Goal: Task Accomplishment & Management: Complete application form

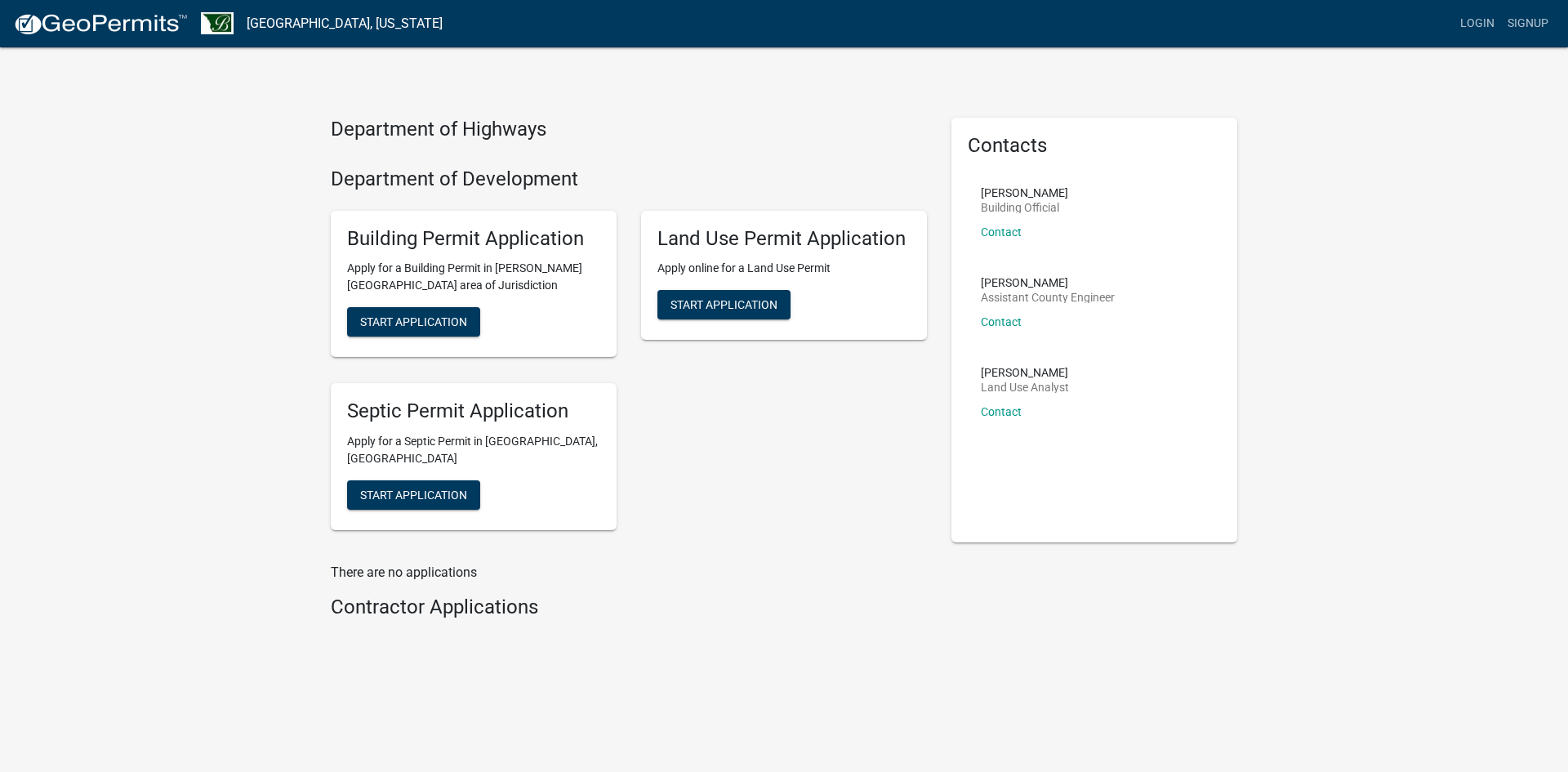
click at [772, 237] on h5 "Land Use Permit Application" at bounding box center [784, 239] width 253 height 24
drag, startPoint x: 750, startPoint y: 300, endPoint x: 701, endPoint y: 326, distance: 55.5
click at [701, 326] on div "Land Use Permit Application Apply online for a Land Use Permit Start Application" at bounding box center [784, 275] width 286 height 130
drag, startPoint x: 707, startPoint y: 306, endPoint x: 687, endPoint y: 311, distance: 20.6
click at [687, 311] on span "Start Application" at bounding box center [724, 304] width 107 height 13
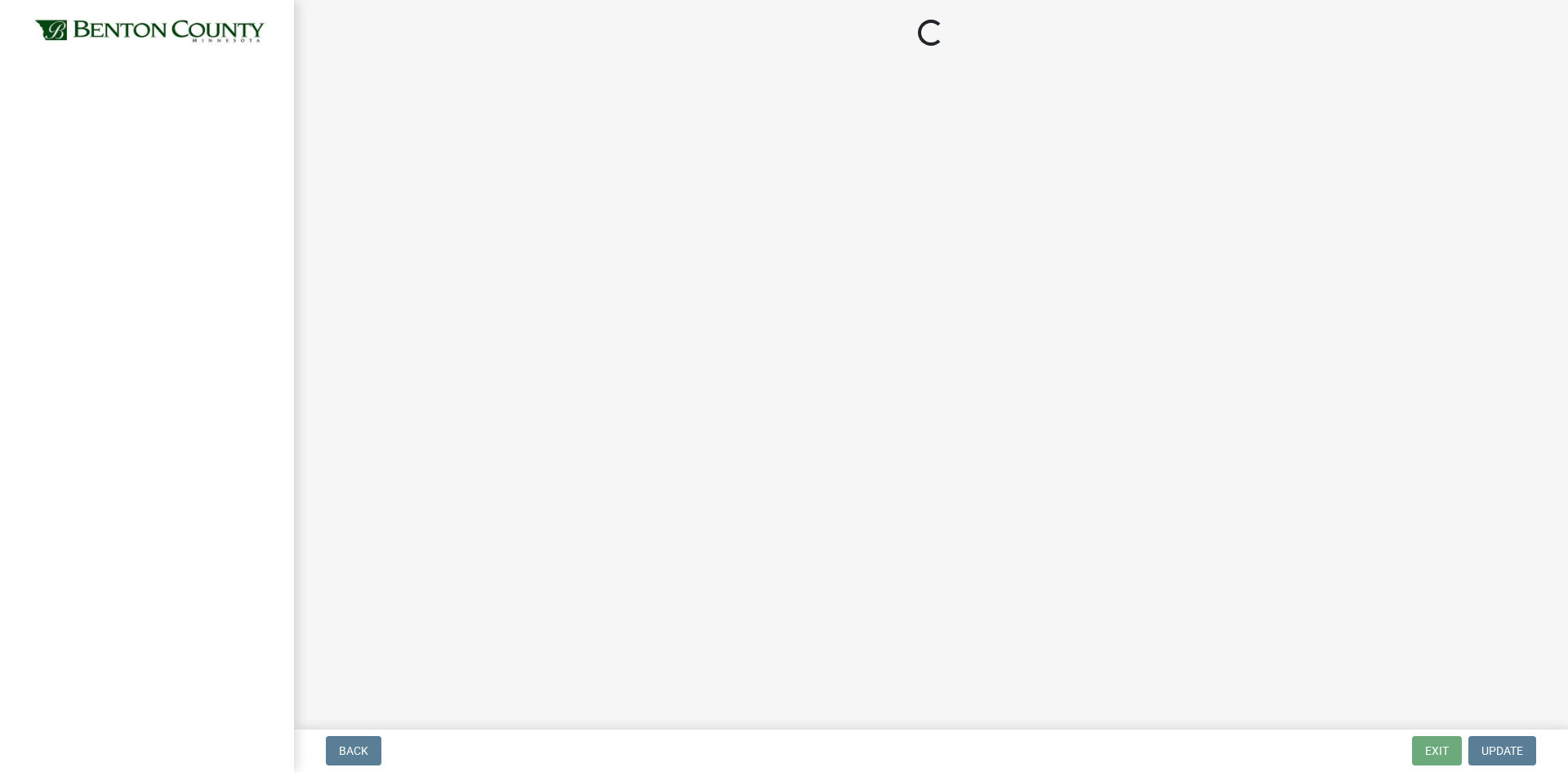
click at [421, 328] on main "Loading..." at bounding box center [931, 361] width 1274 height 723
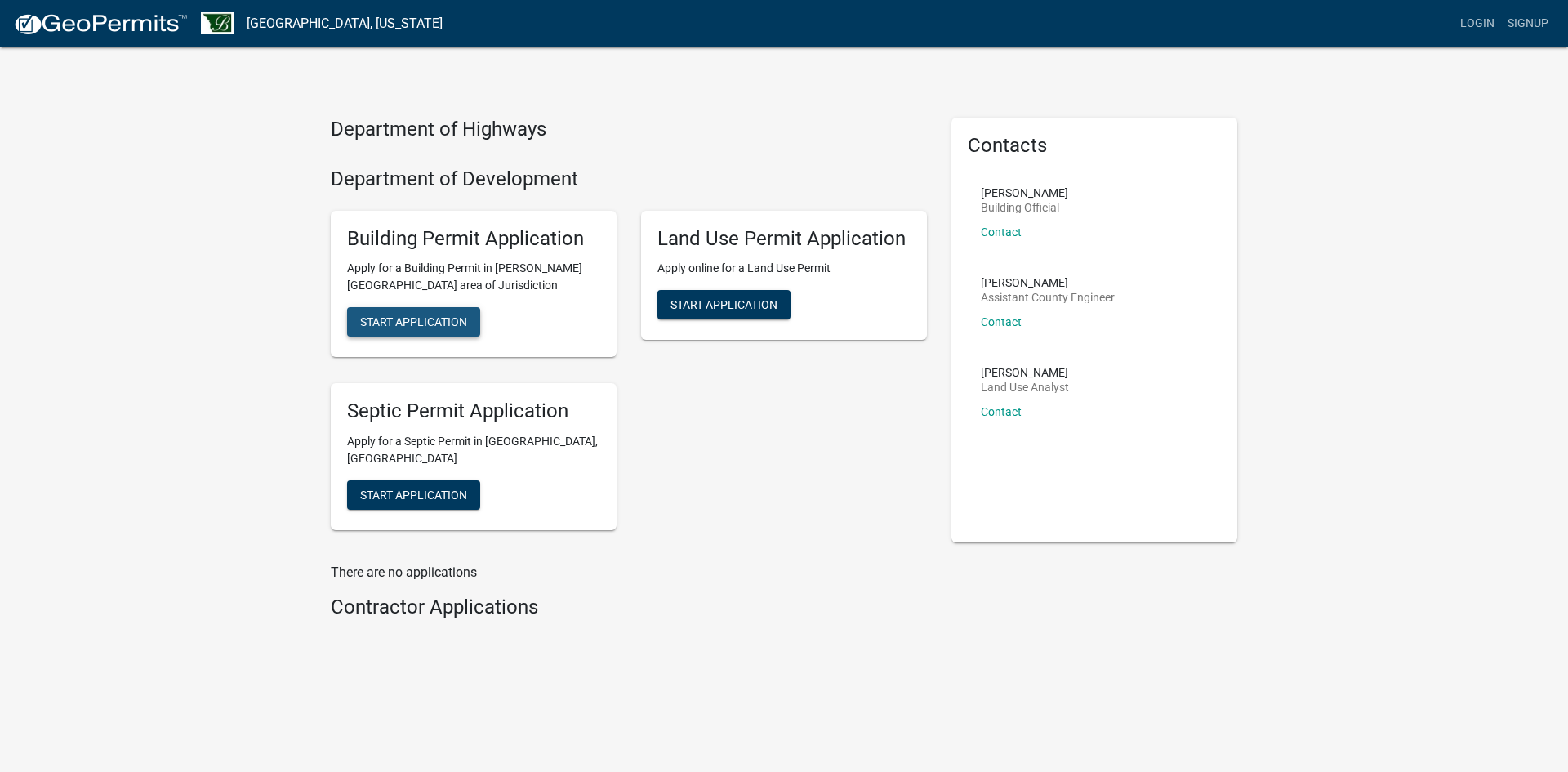
click at [435, 310] on button "Start Application" at bounding box center [413, 322] width 133 height 30
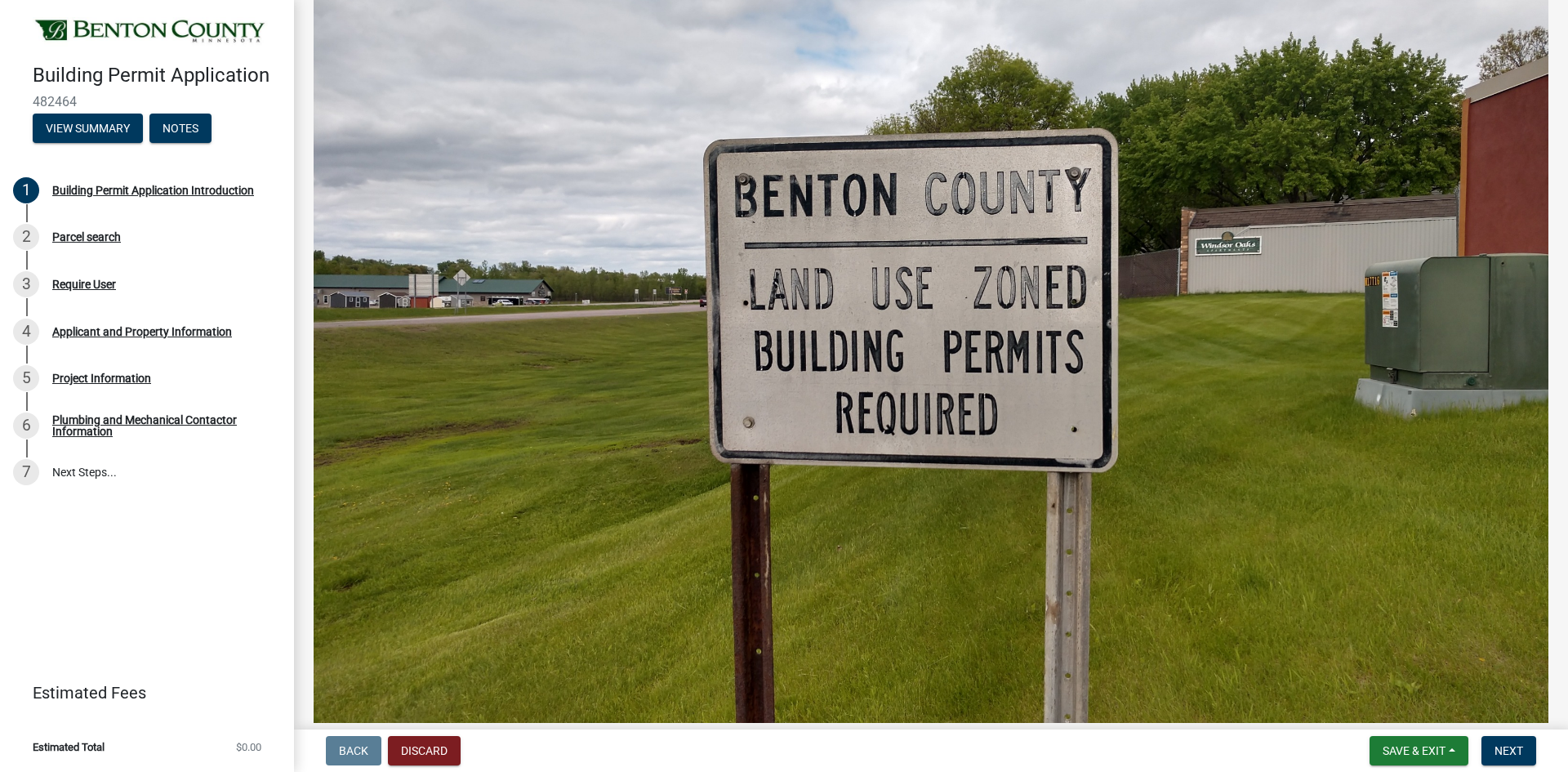
scroll to position [707, 0]
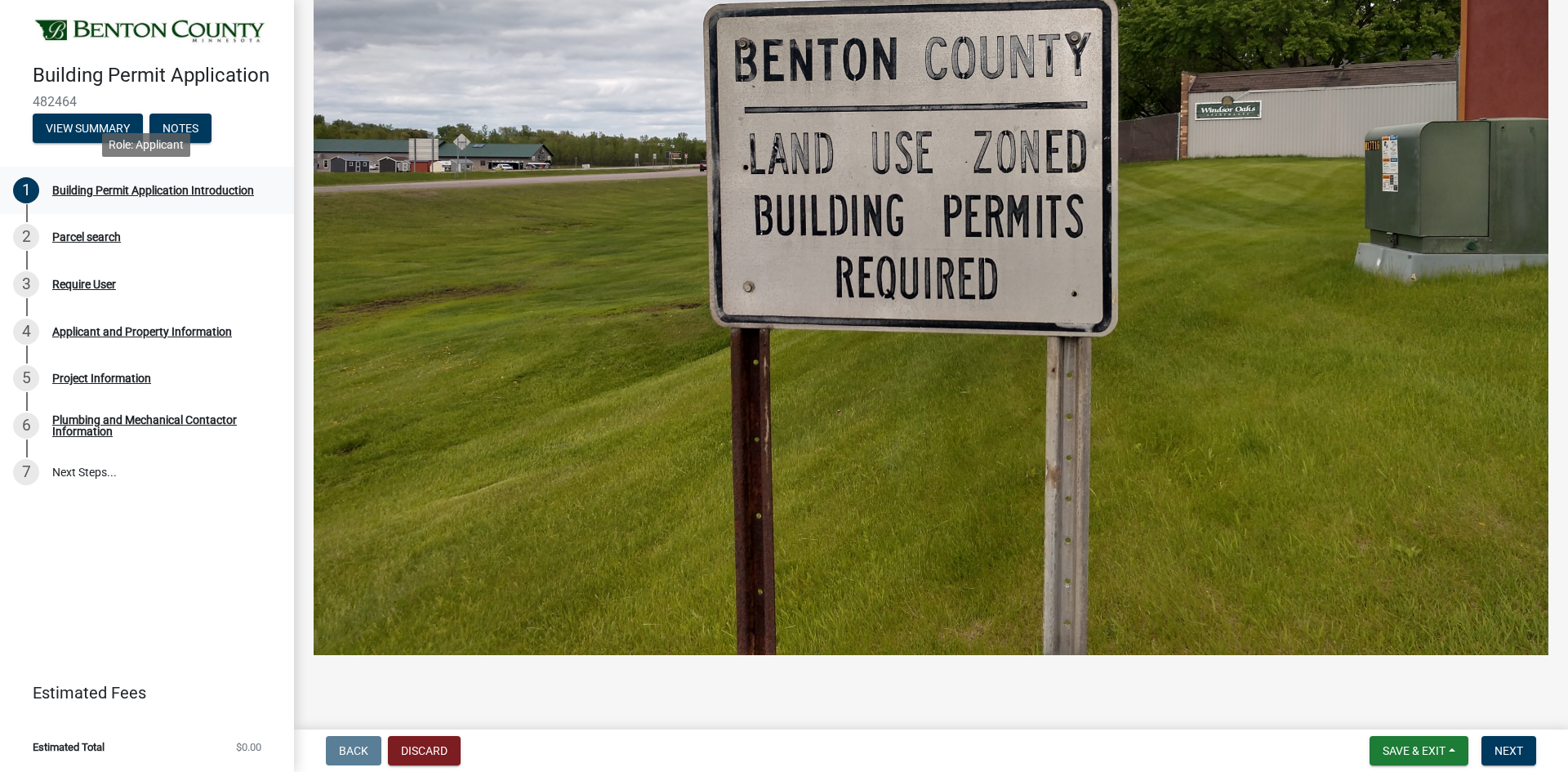
click at [153, 187] on div "Building Permit Application Introduction" at bounding box center [152, 191] width 202 height 12
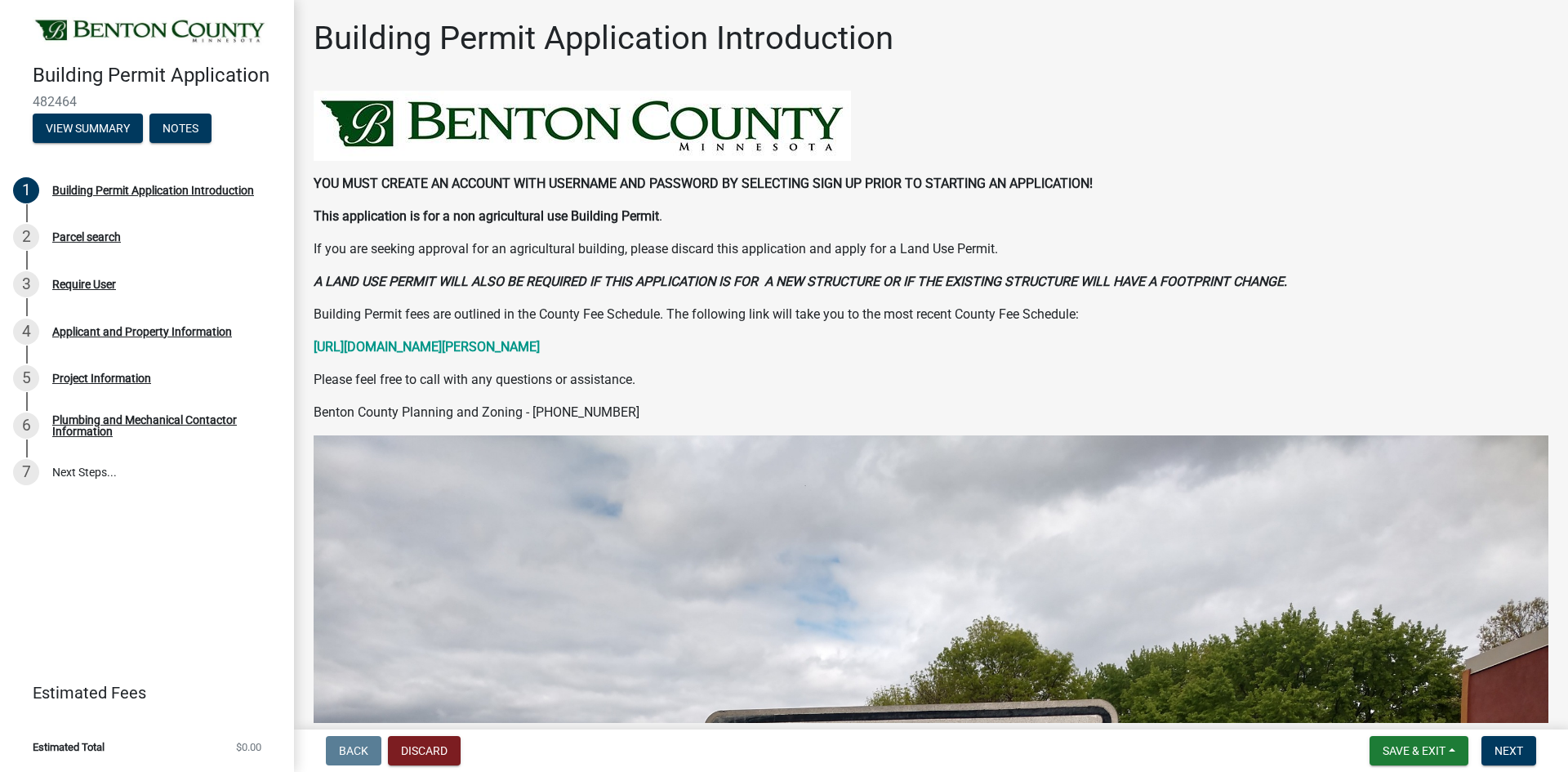
scroll to position [0, 0]
click at [769, 352] on p "[URL][DOMAIN_NAME][PERSON_NAME]" at bounding box center [931, 348] width 1235 height 20
click at [1504, 747] on span "Next" at bounding box center [1508, 750] width 29 height 13
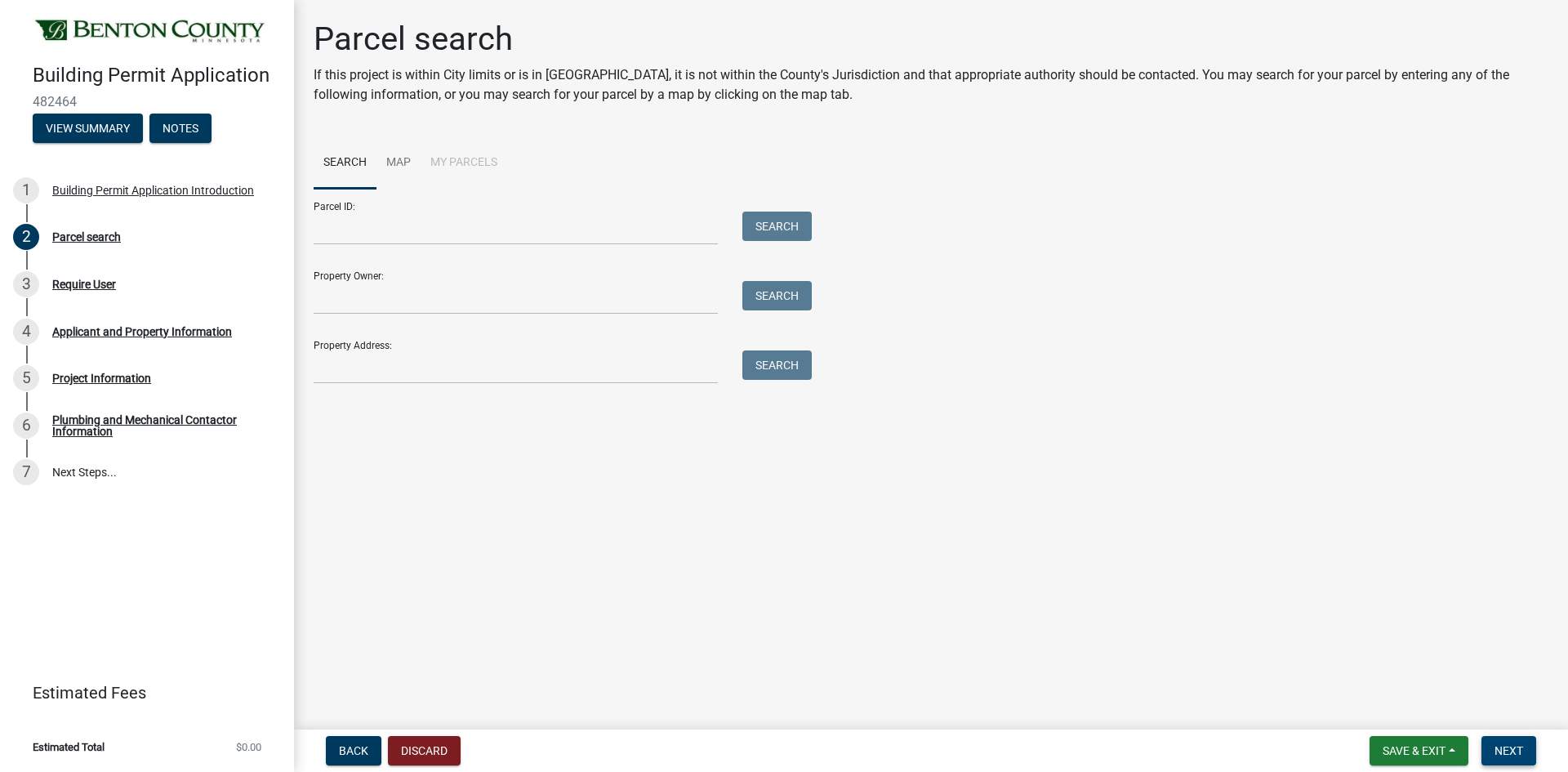
click at [1491, 746] on button "Next" at bounding box center [1509, 750] width 55 height 30
click at [1502, 748] on span "Next" at bounding box center [1508, 750] width 29 height 13
click at [88, 283] on div "Require User" at bounding box center [84, 284] width 64 height 12
click at [108, 336] on div "Applicant and Property Information" at bounding box center [142, 331] width 180 height 12
click at [394, 486] on main "Parcel search If this project is within City limits or is in [GEOGRAPHIC_DATA],…" at bounding box center [931, 361] width 1274 height 723
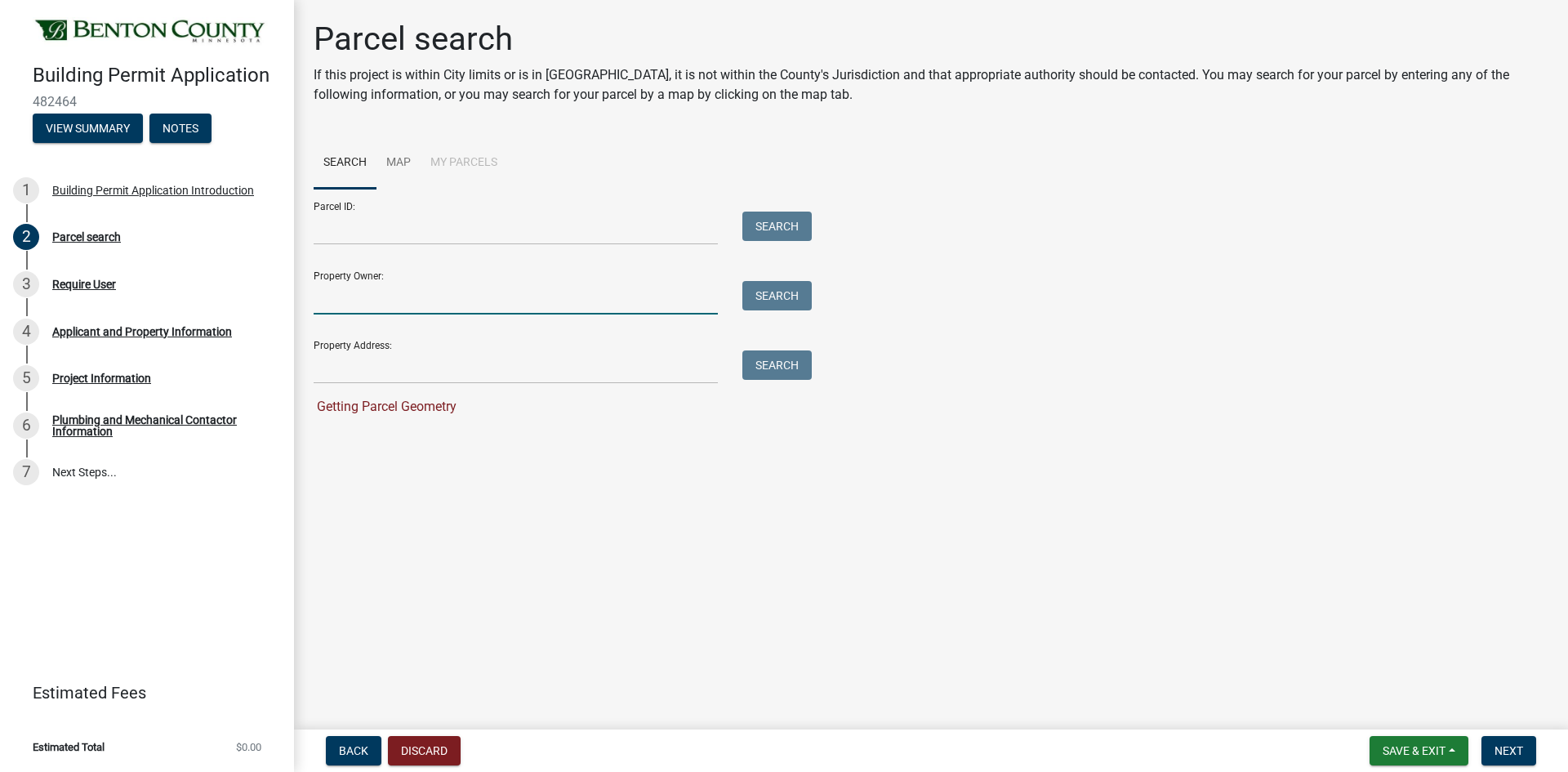
click at [369, 297] on input "Property Owner:" at bounding box center [515, 298] width 404 height 33
click at [832, 105] on div "Parcel search If this project is within City limits or is in [GEOGRAPHIC_DATA],…" at bounding box center [931, 69] width 1235 height 98
click at [794, 90] on p "If this project is within City limits or is in [GEOGRAPHIC_DATA], it is not wit…" at bounding box center [931, 85] width 1235 height 39
click at [480, 236] on input "Parcel ID:" at bounding box center [515, 228] width 404 height 33
click at [471, 267] on div "Property Owner: Search" at bounding box center [558, 285] width 490 height 56
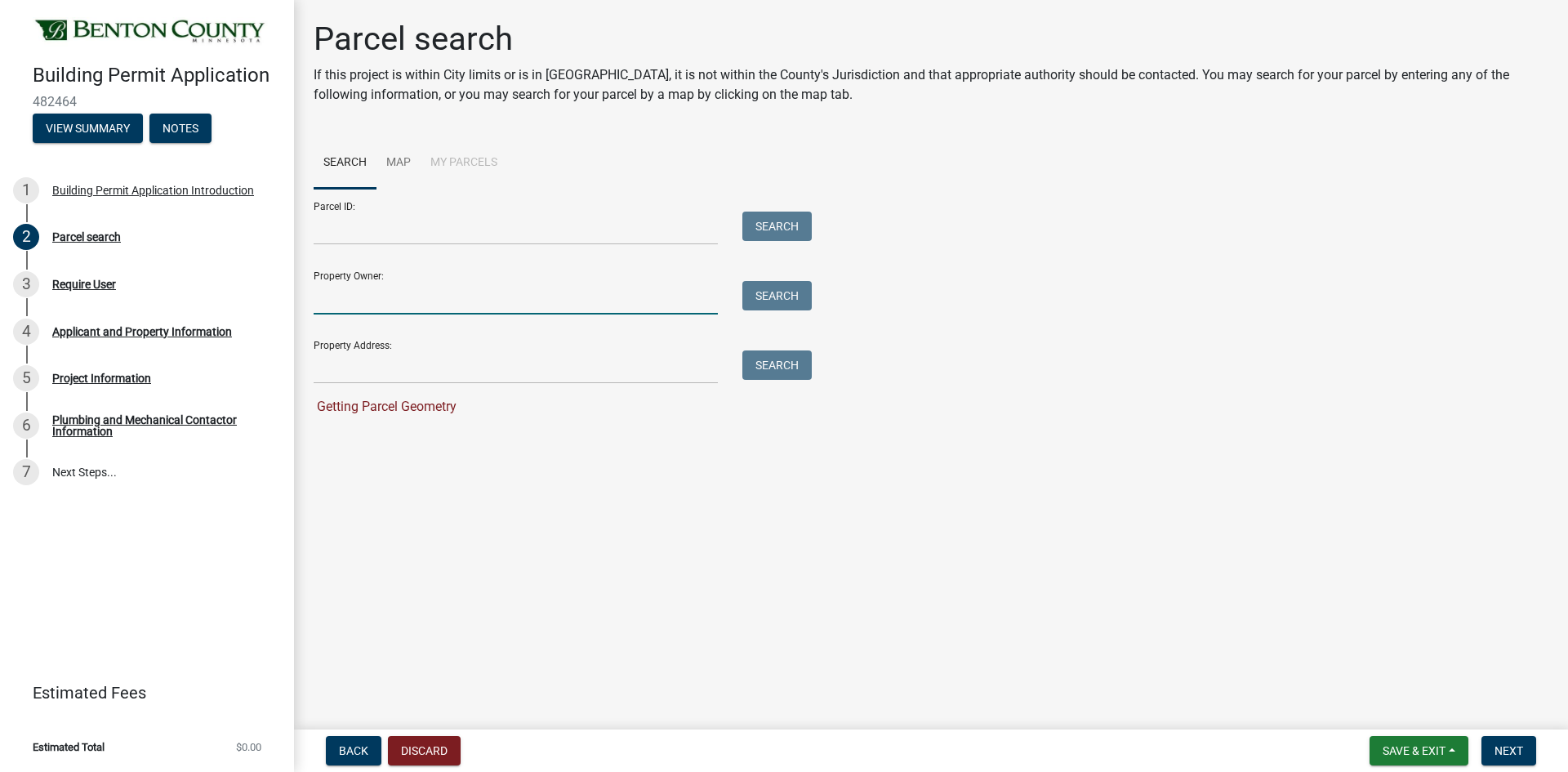
click at [474, 302] on input "Property Owner:" at bounding box center [515, 298] width 404 height 33
drag, startPoint x: 478, startPoint y: 363, endPoint x: 490, endPoint y: 371, distance: 14.4
click at [479, 364] on input "Property Address:" at bounding box center [515, 367] width 404 height 33
click at [762, 544] on main "Parcel search If this project is within City limits or is in [GEOGRAPHIC_DATA],…" at bounding box center [931, 361] width 1274 height 723
click at [217, 80] on h4 "Building Permit Application" at bounding box center [156, 76] width 249 height 24
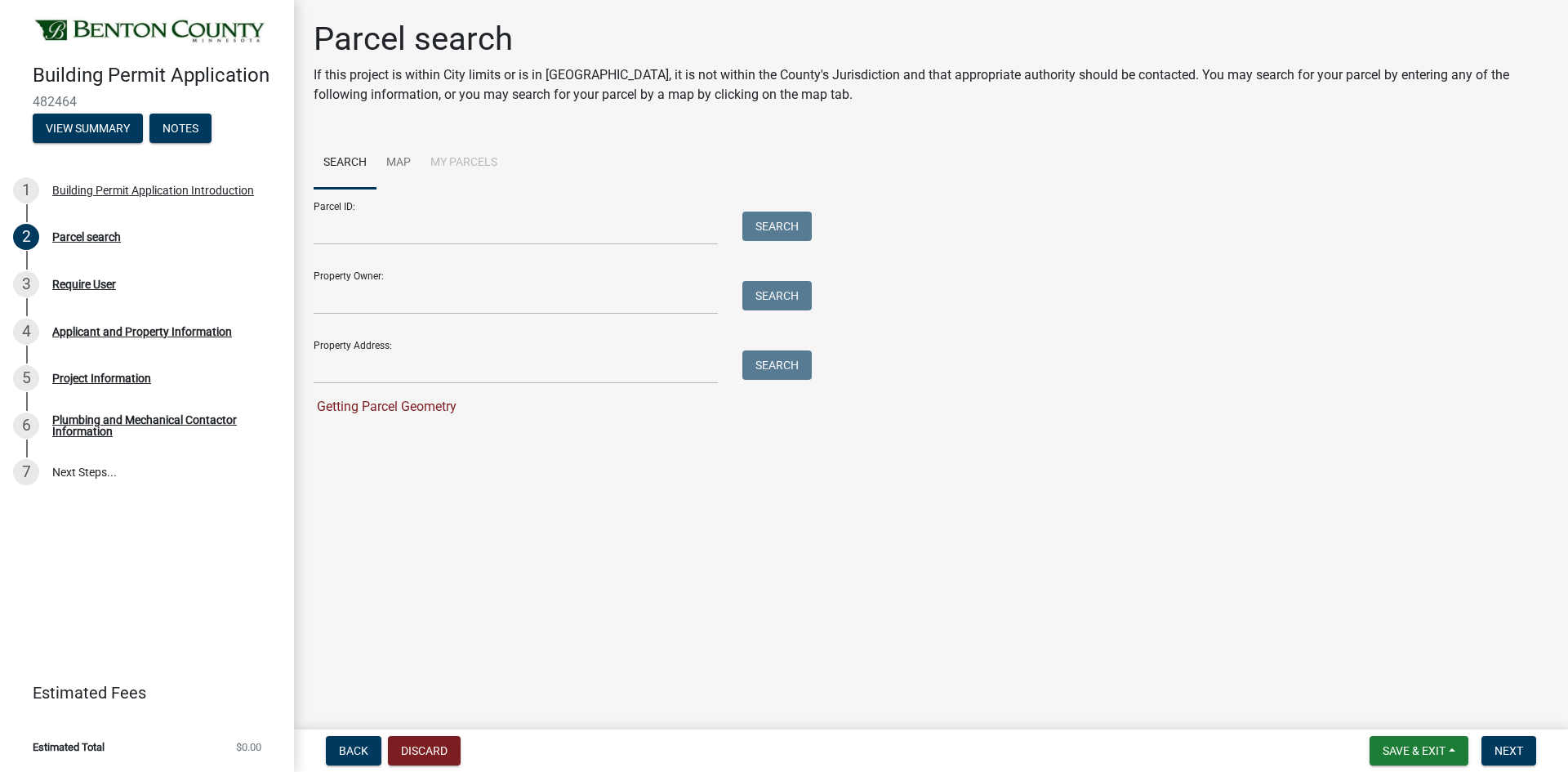
click at [503, 69] on p "If this project is within City limits or is in [GEOGRAPHIC_DATA], it is not wit…" at bounding box center [931, 85] width 1235 height 39
